Goal: Task Accomplishment & Management: Complete application form

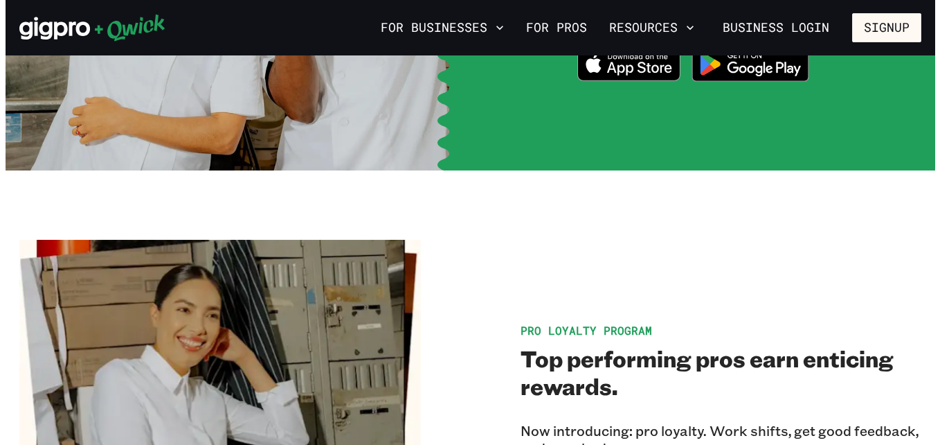
scroll to position [2008, 0]
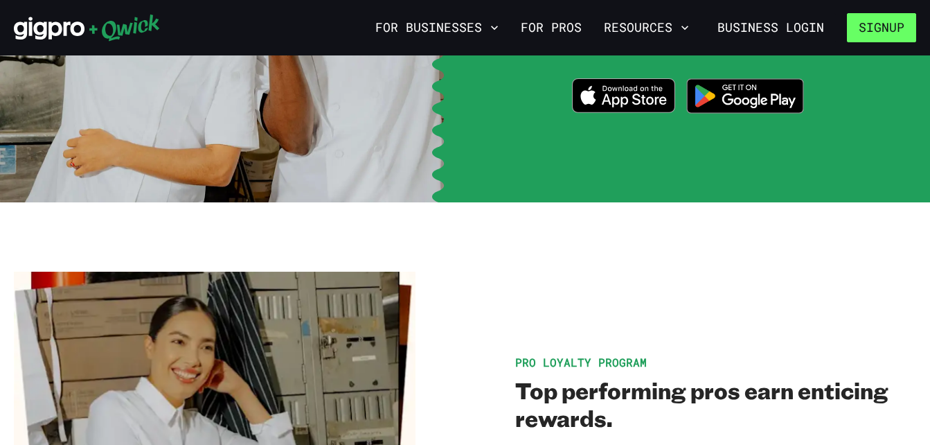
click at [881, 30] on button "Signup" at bounding box center [881, 27] width 69 height 29
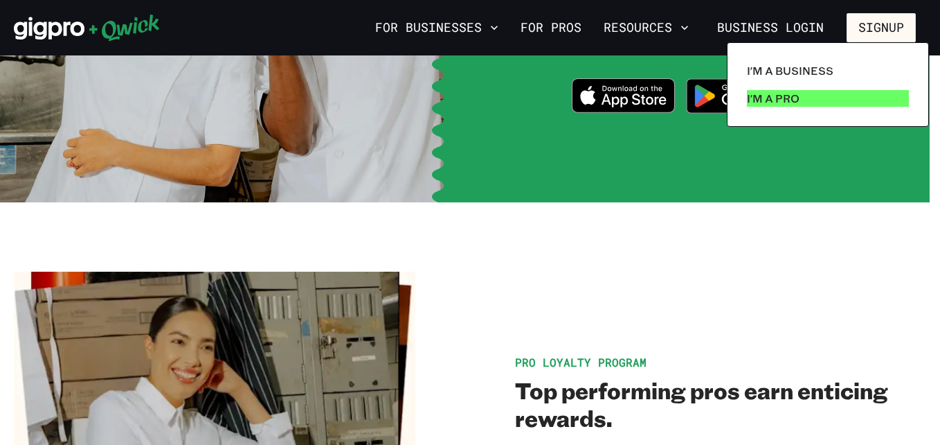
click at [771, 101] on p "I'm a Pro" at bounding box center [773, 98] width 53 height 17
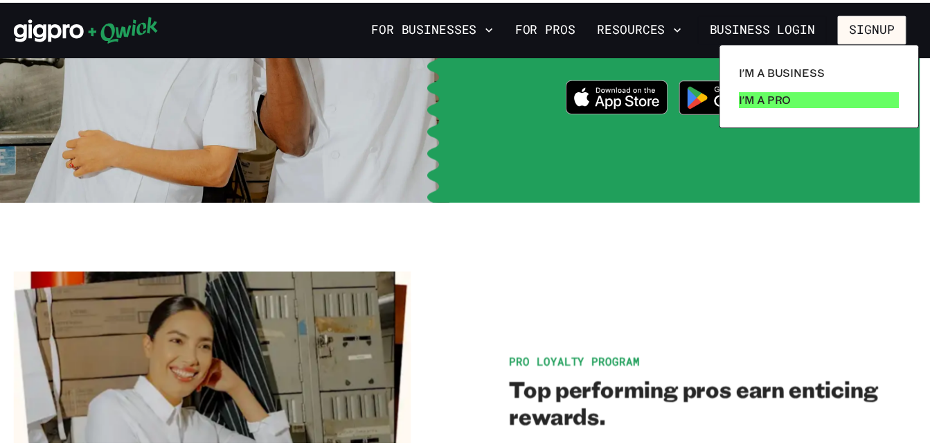
scroll to position [0, 0]
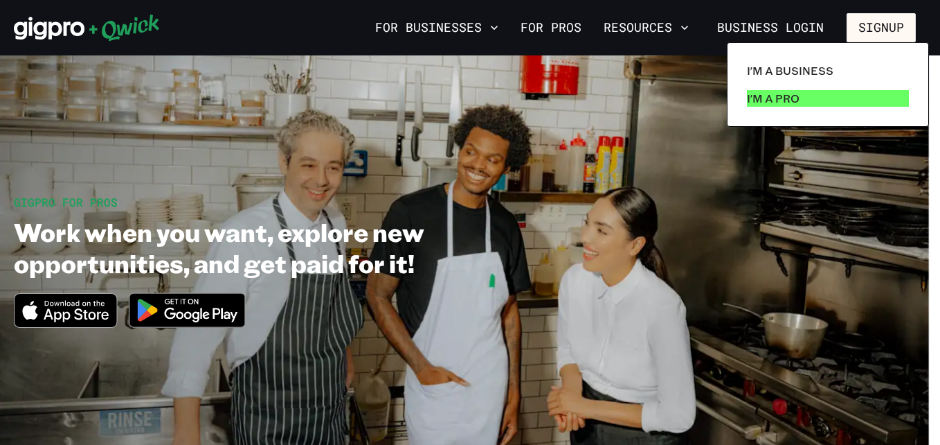
click at [771, 100] on p "I'm a Pro" at bounding box center [773, 98] width 53 height 17
click at [167, 310] on div at bounding box center [470, 222] width 940 height 445
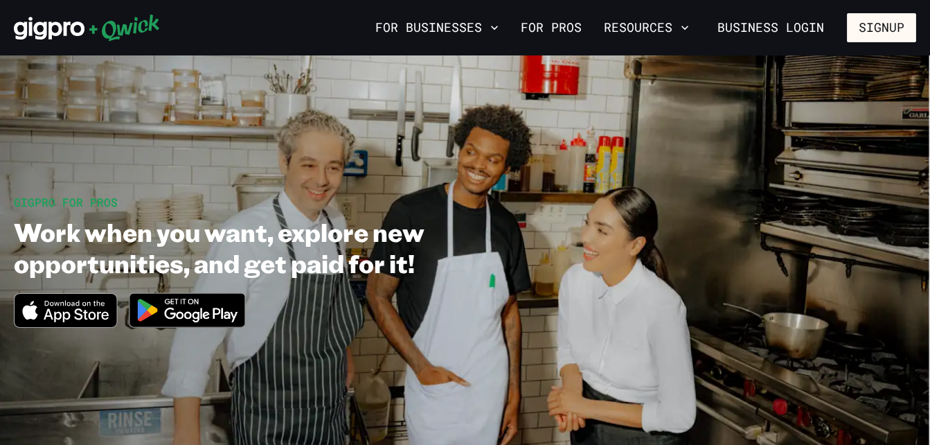
drag, startPoint x: 770, startPoint y: 88, endPoint x: 699, endPoint y: 250, distance: 177.0
click at [770, 89] on section "GIGPRO FOR PROS Work when you want, explore new opportunities, and get paid for…" at bounding box center [465, 266] width 930 height 423
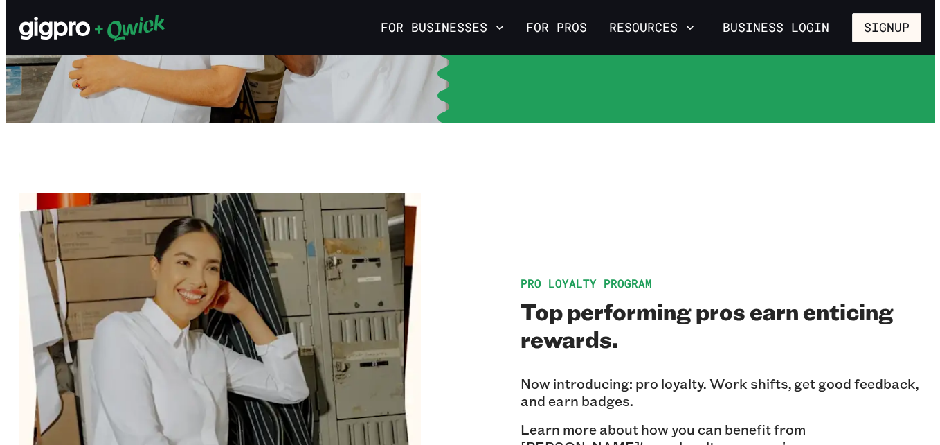
scroll to position [1869, 0]
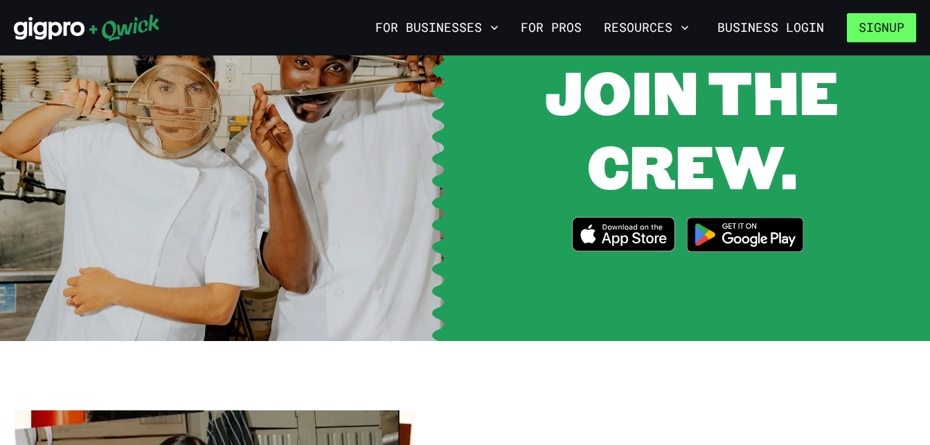
click at [867, 30] on button "Signup" at bounding box center [881, 27] width 69 height 29
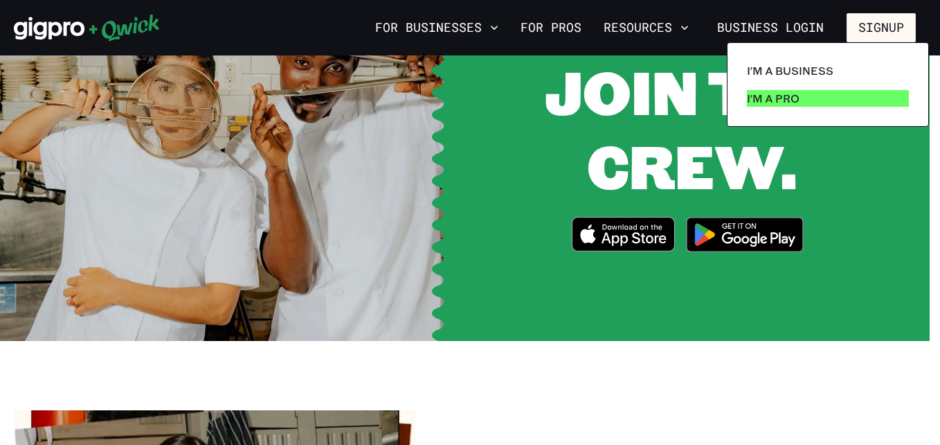
click at [786, 98] on p "I'm a Pro" at bounding box center [773, 98] width 53 height 17
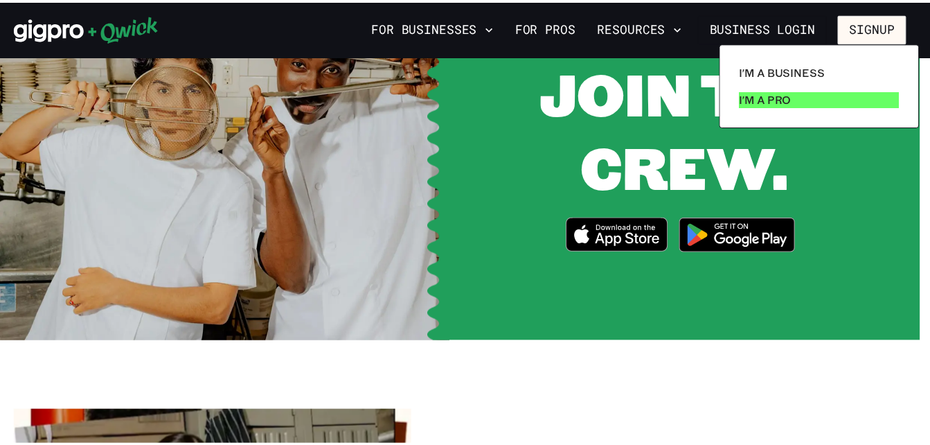
scroll to position [0, 0]
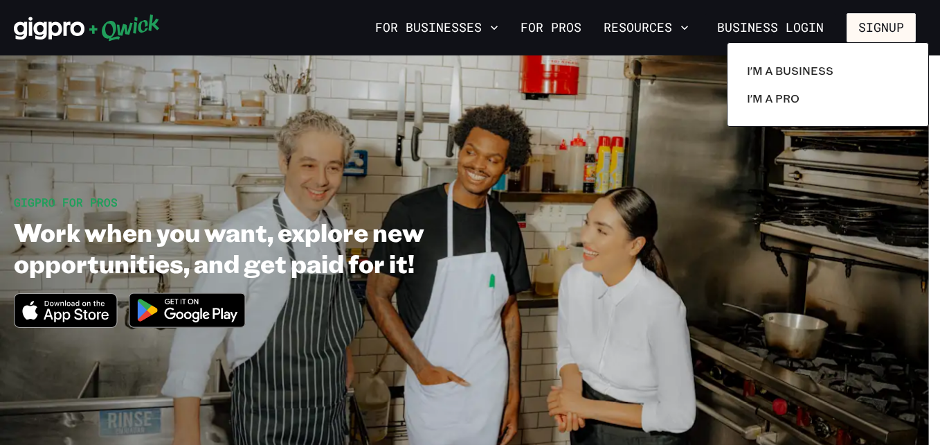
click at [222, 309] on div at bounding box center [470, 222] width 940 height 445
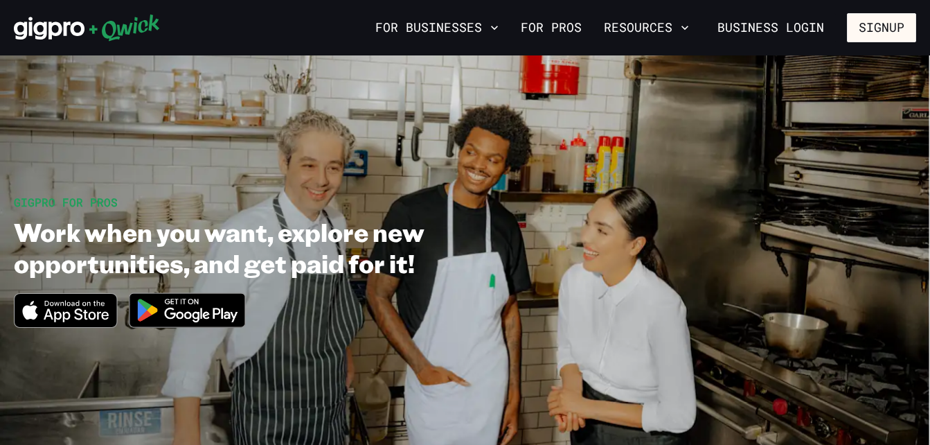
click at [223, 306] on img at bounding box center [187, 310] width 134 height 52
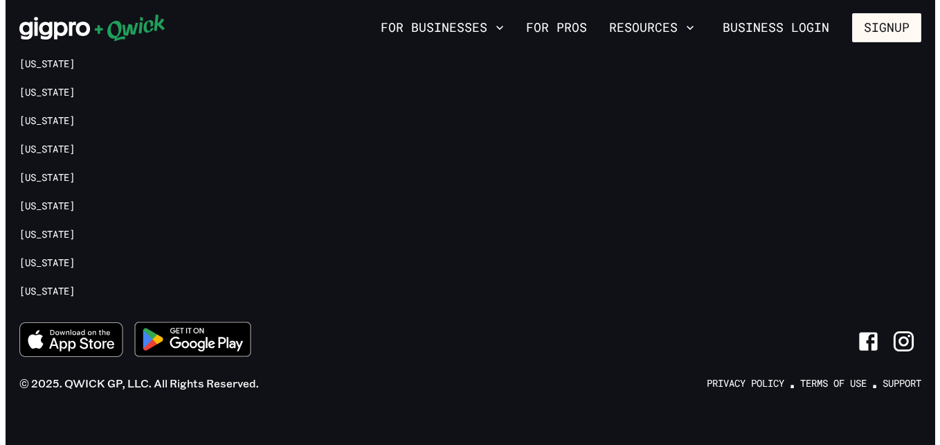
scroll to position [3259, 0]
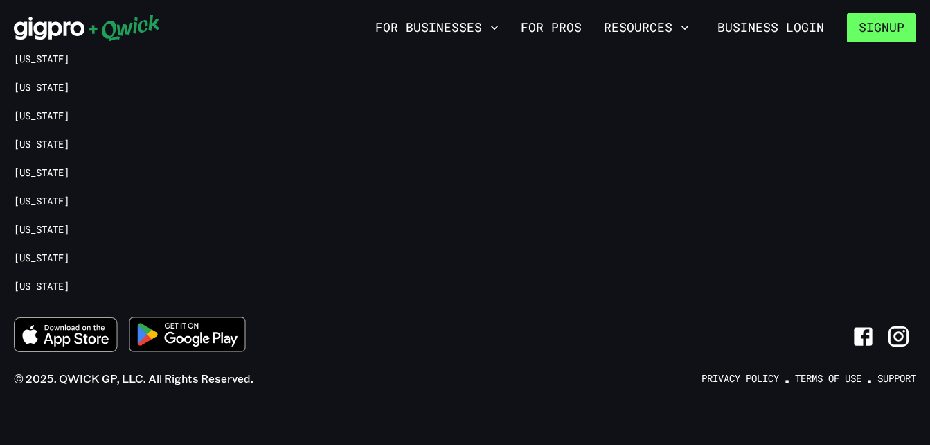
click at [881, 21] on button "Signup" at bounding box center [881, 27] width 69 height 29
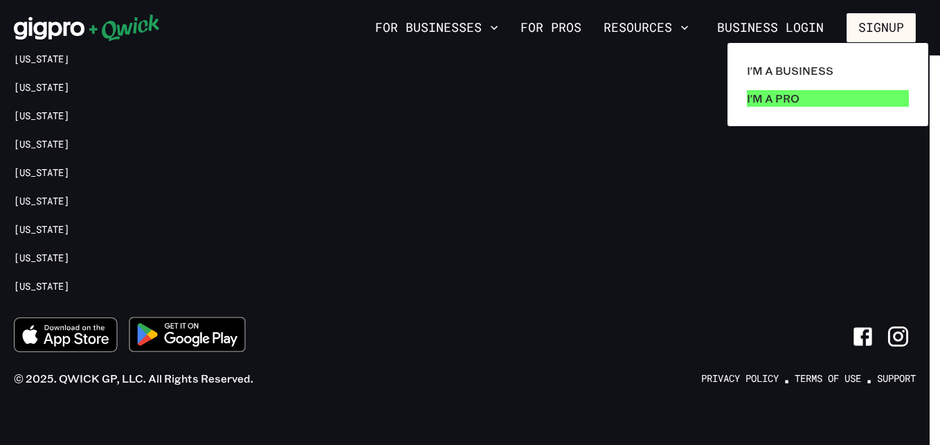
click at [771, 103] on p "I'm a Pro" at bounding box center [773, 98] width 53 height 17
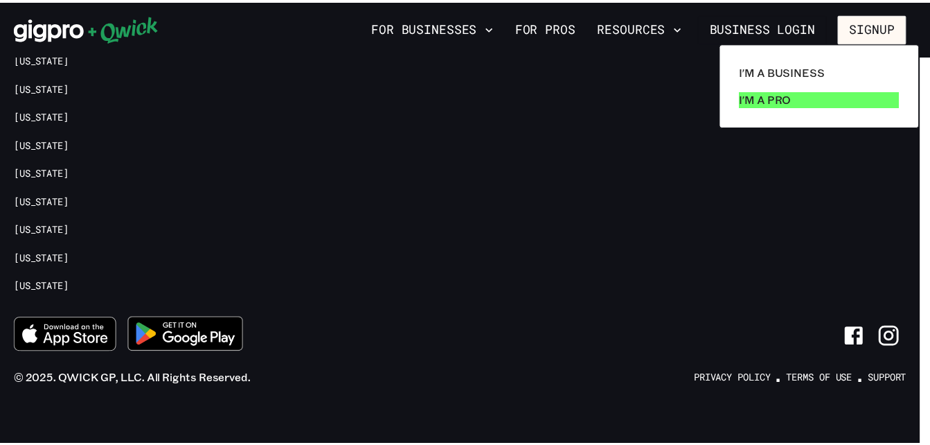
scroll to position [0, 0]
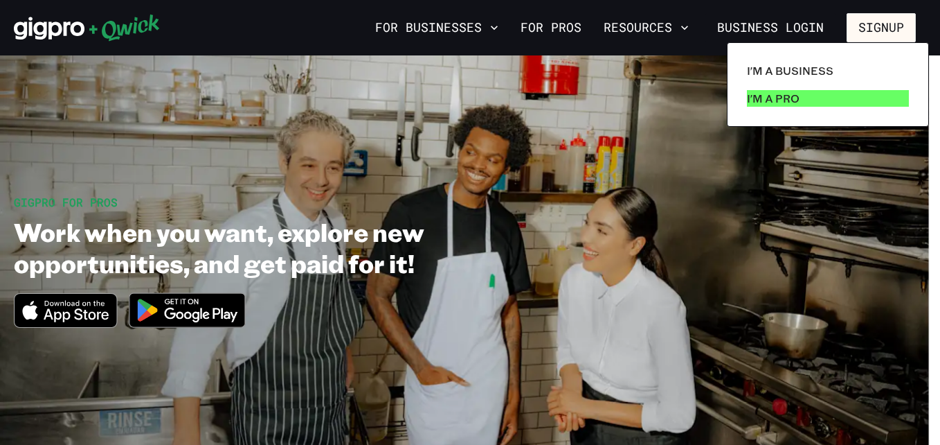
click at [771, 102] on p "I'm a Pro" at bounding box center [773, 98] width 53 height 17
drag, startPoint x: 168, startPoint y: 310, endPoint x: 175, endPoint y: 304, distance: 9.8
click at [174, 305] on div at bounding box center [470, 222] width 940 height 445
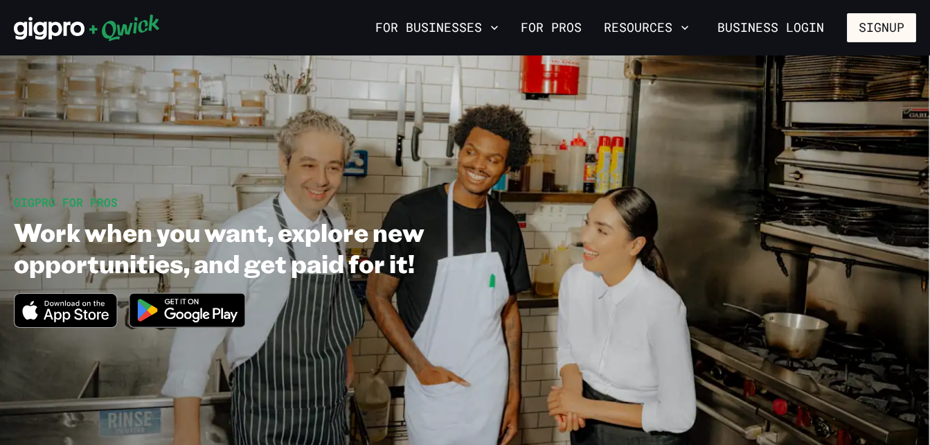
click at [175, 304] on img at bounding box center [187, 310] width 134 height 52
